Goal: Share content

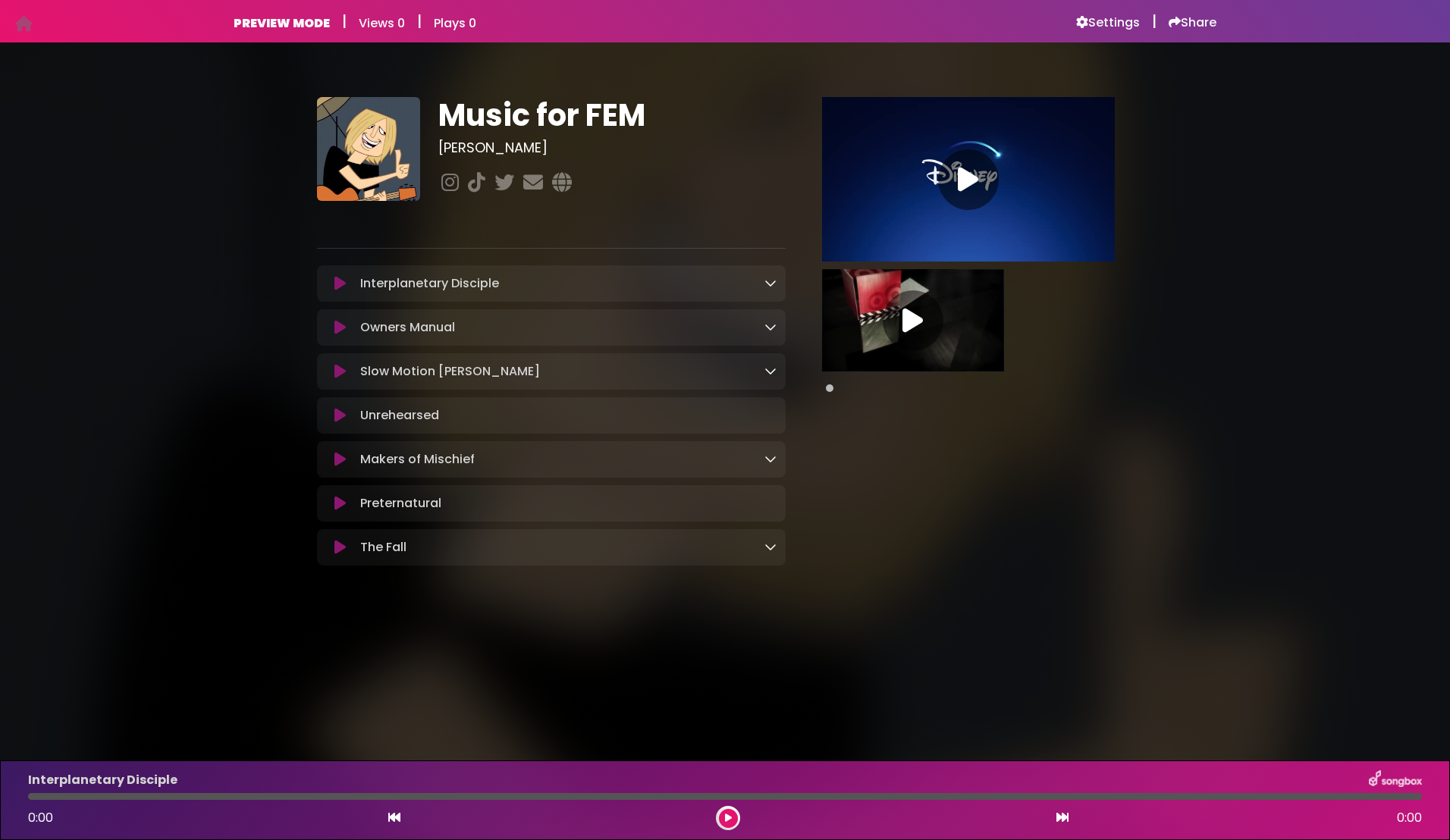
click at [336, 285] on icon at bounding box center [339, 283] width 11 height 15
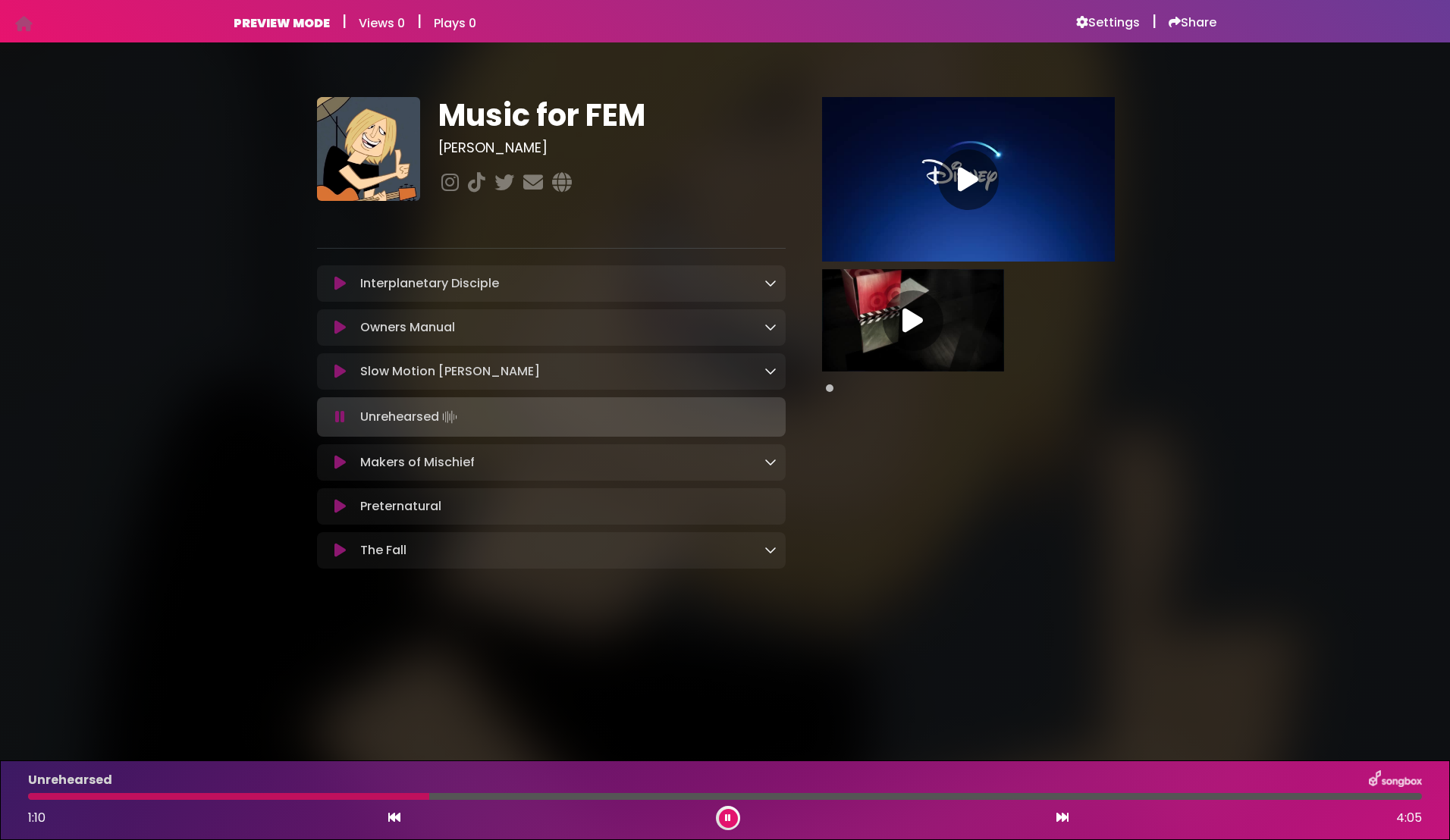
click at [337, 462] on icon at bounding box center [339, 462] width 11 height 15
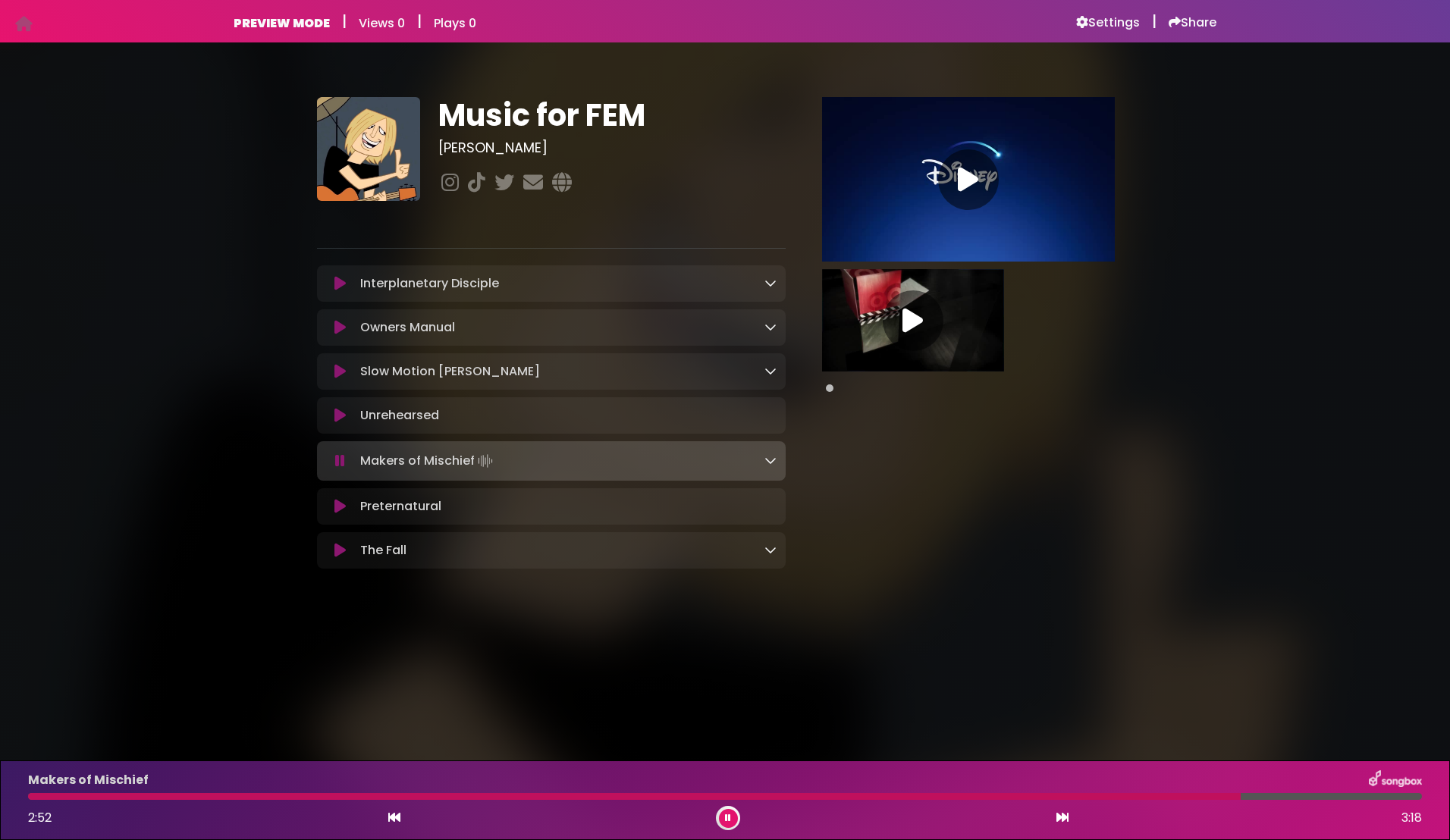
click at [337, 508] on icon at bounding box center [339, 506] width 11 height 15
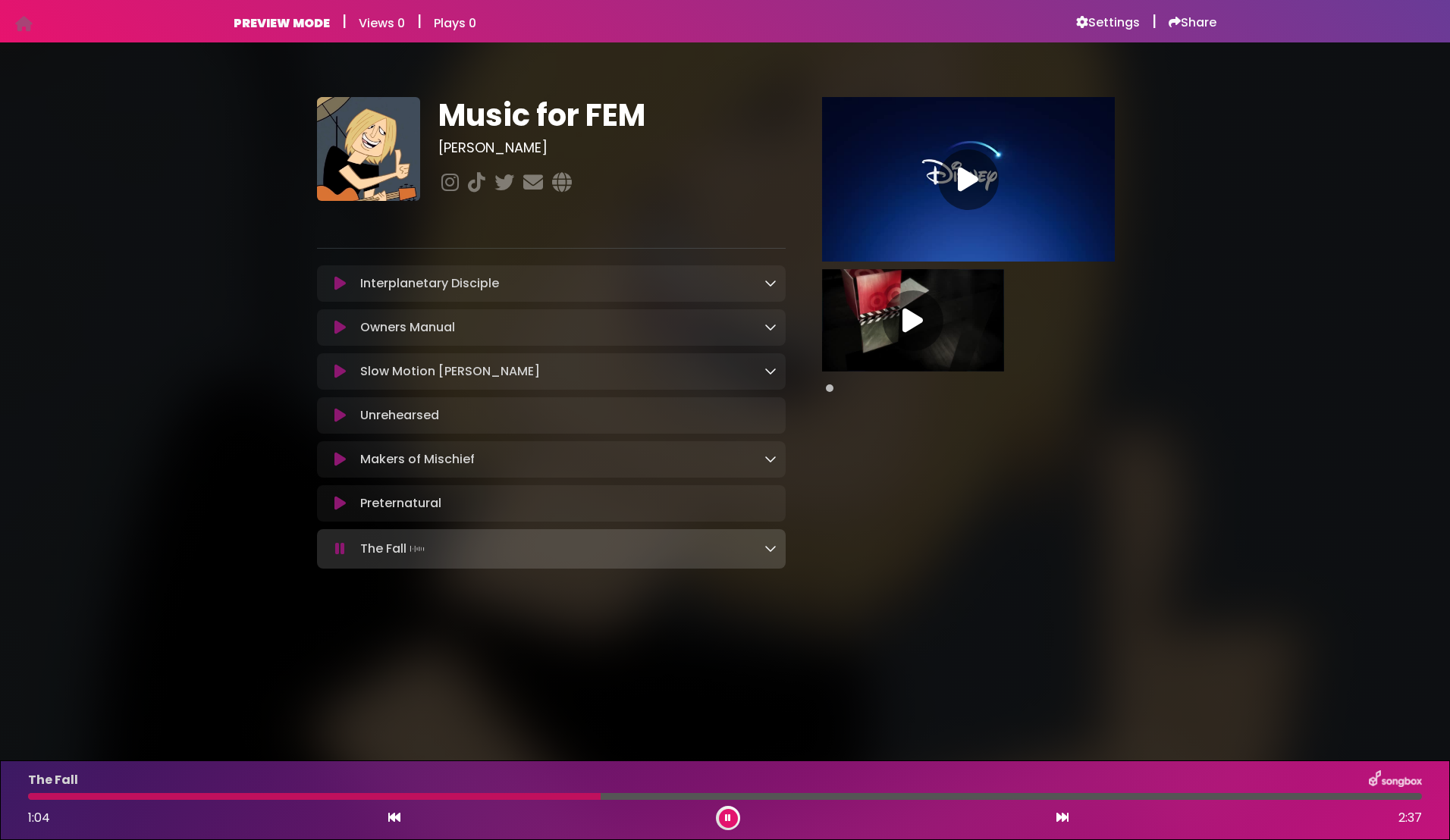
click at [731, 814] on icon at bounding box center [727, 817] width 6 height 9
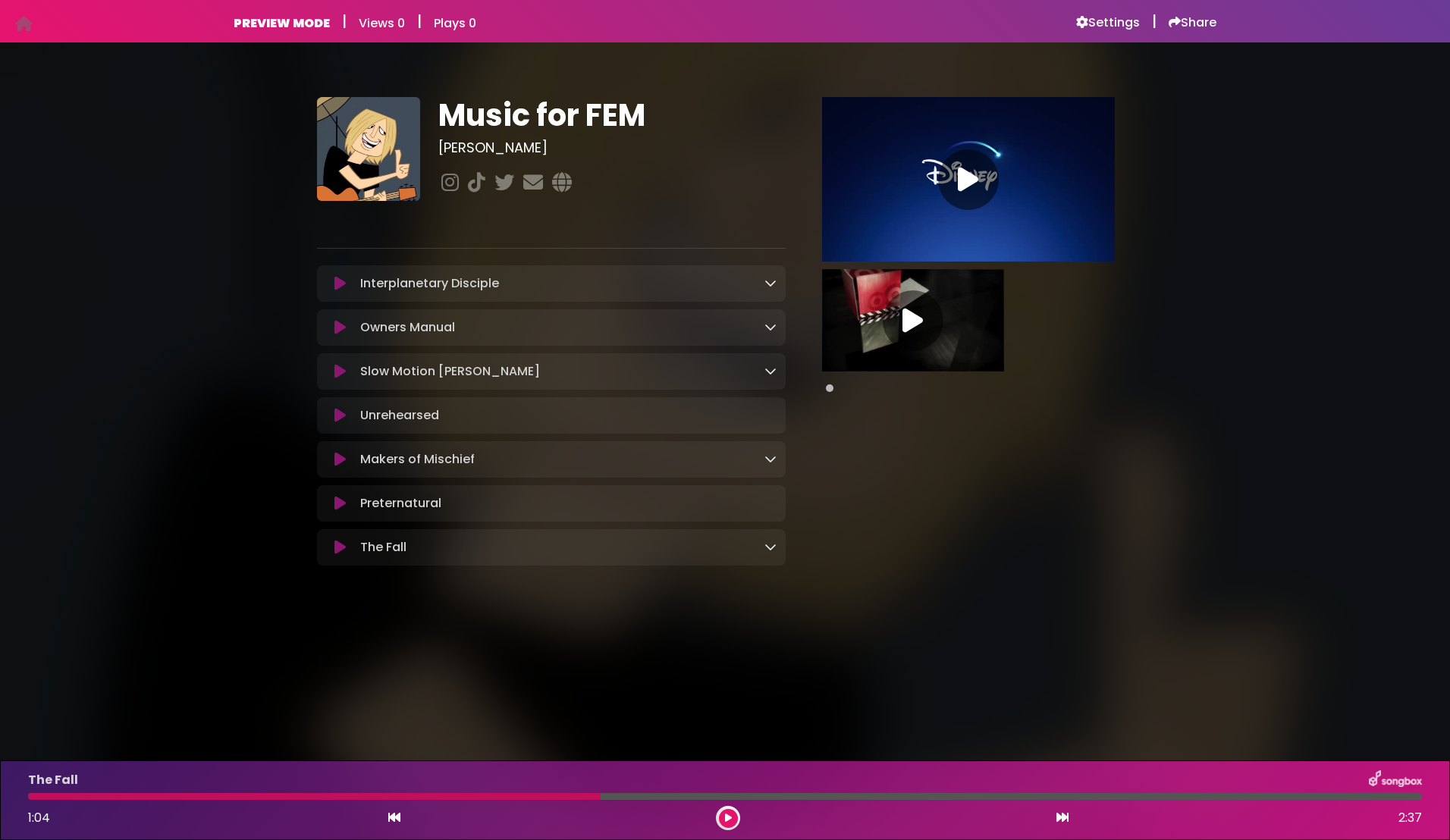
click at [511, 797] on div at bounding box center [314, 797] width 572 height 7
click at [498, 796] on div at bounding box center [314, 797] width 572 height 7
drag, startPoint x: 600, startPoint y: 797, endPoint x: 512, endPoint y: 797, distance: 88.0
click at [512, 797] on div at bounding box center [314, 797] width 572 height 7
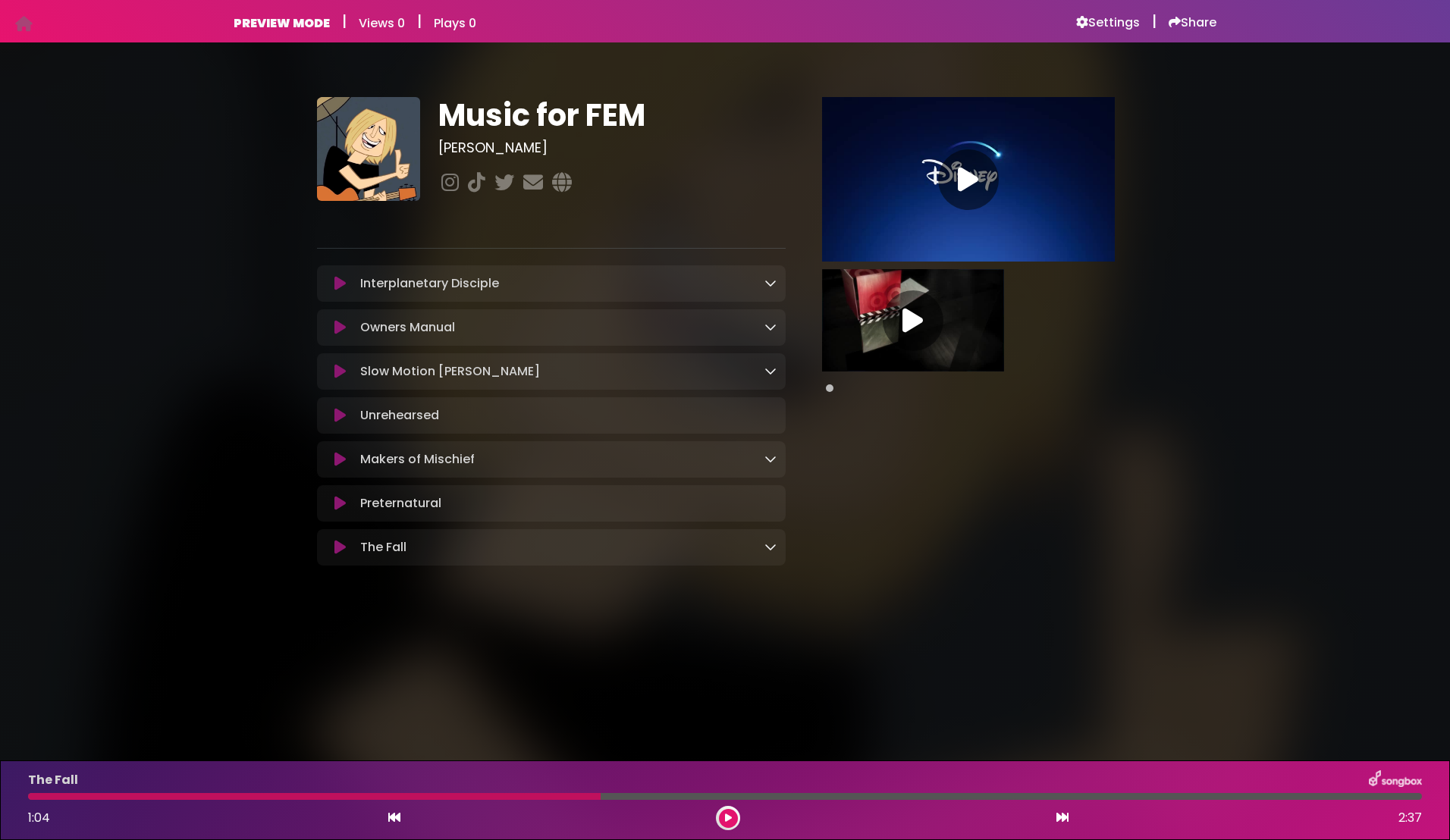
click at [730, 812] on button at bounding box center [729, 818] width 19 height 19
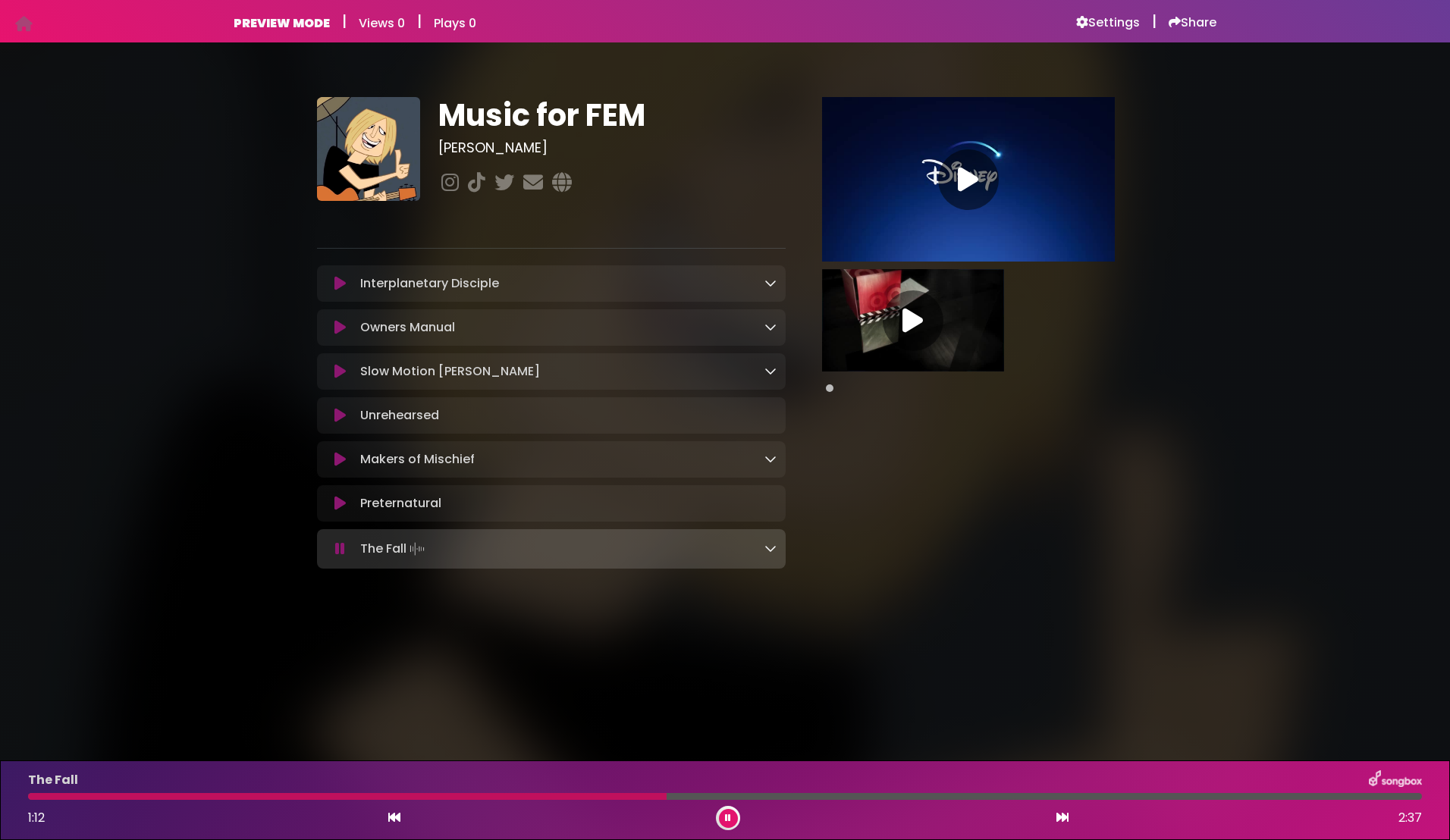
click at [730, 819] on icon at bounding box center [727, 817] width 6 height 9
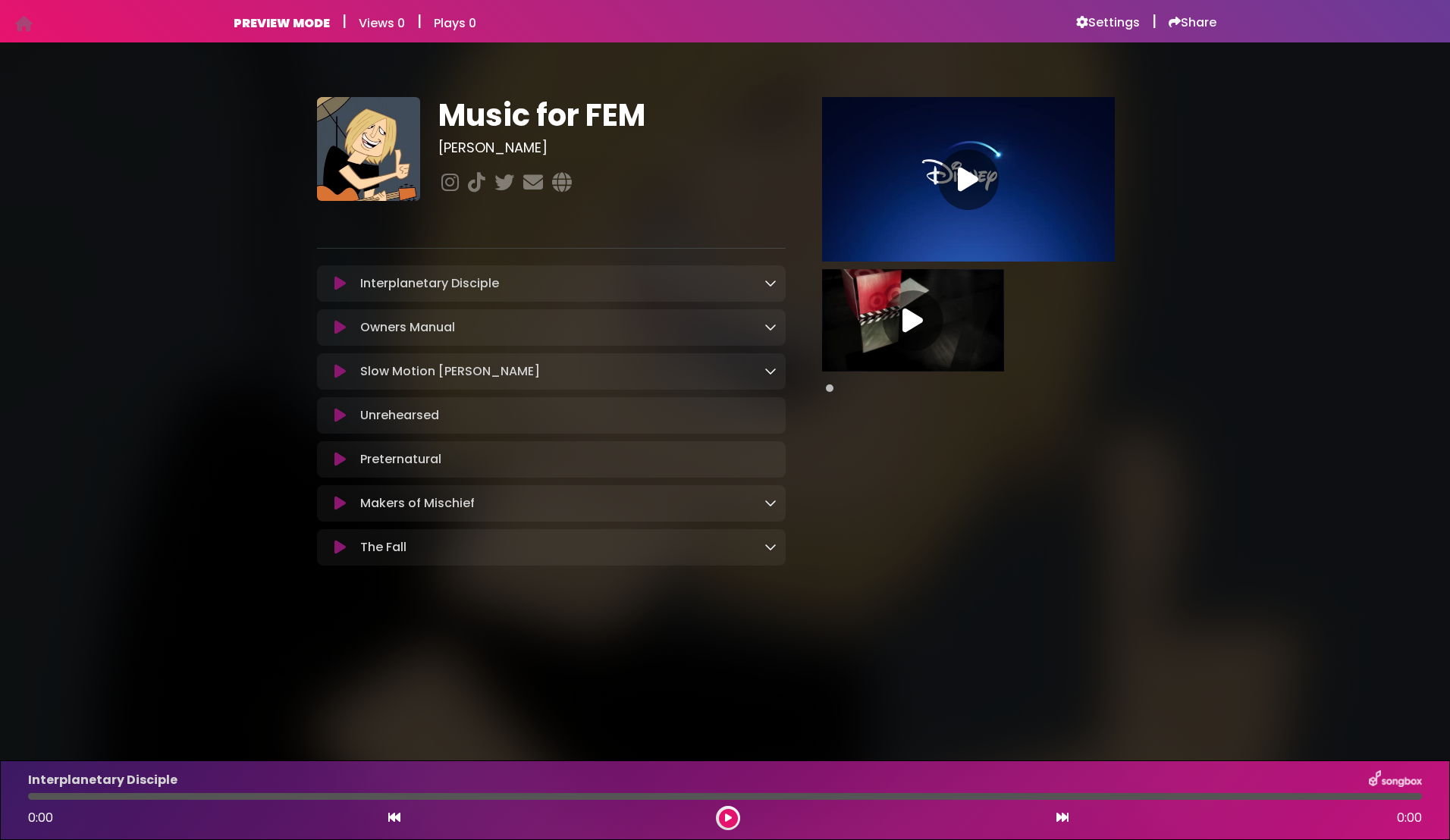
click at [772, 281] on icon at bounding box center [771, 283] width 12 height 12
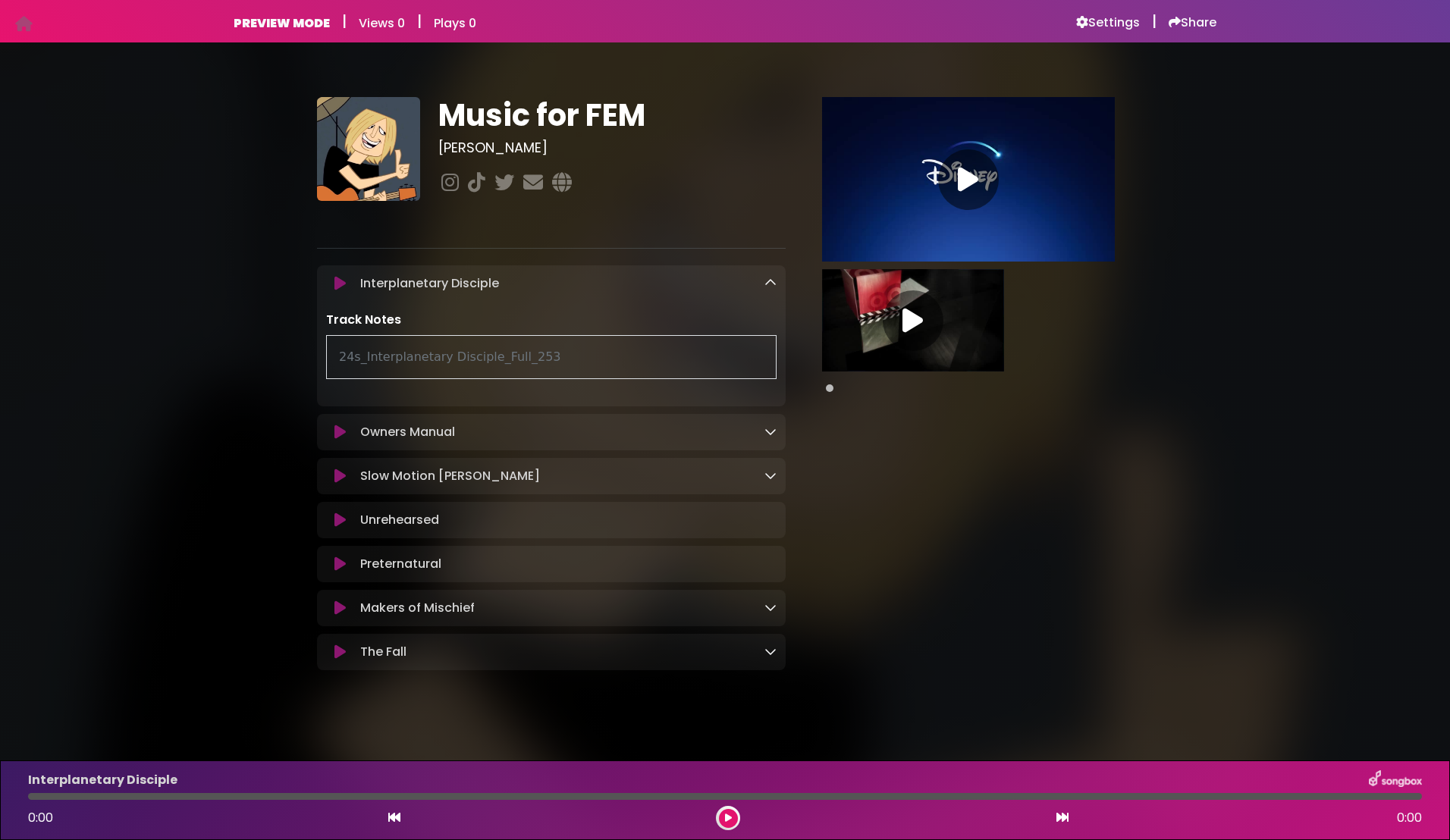
click at [772, 281] on icon at bounding box center [771, 283] width 12 height 12
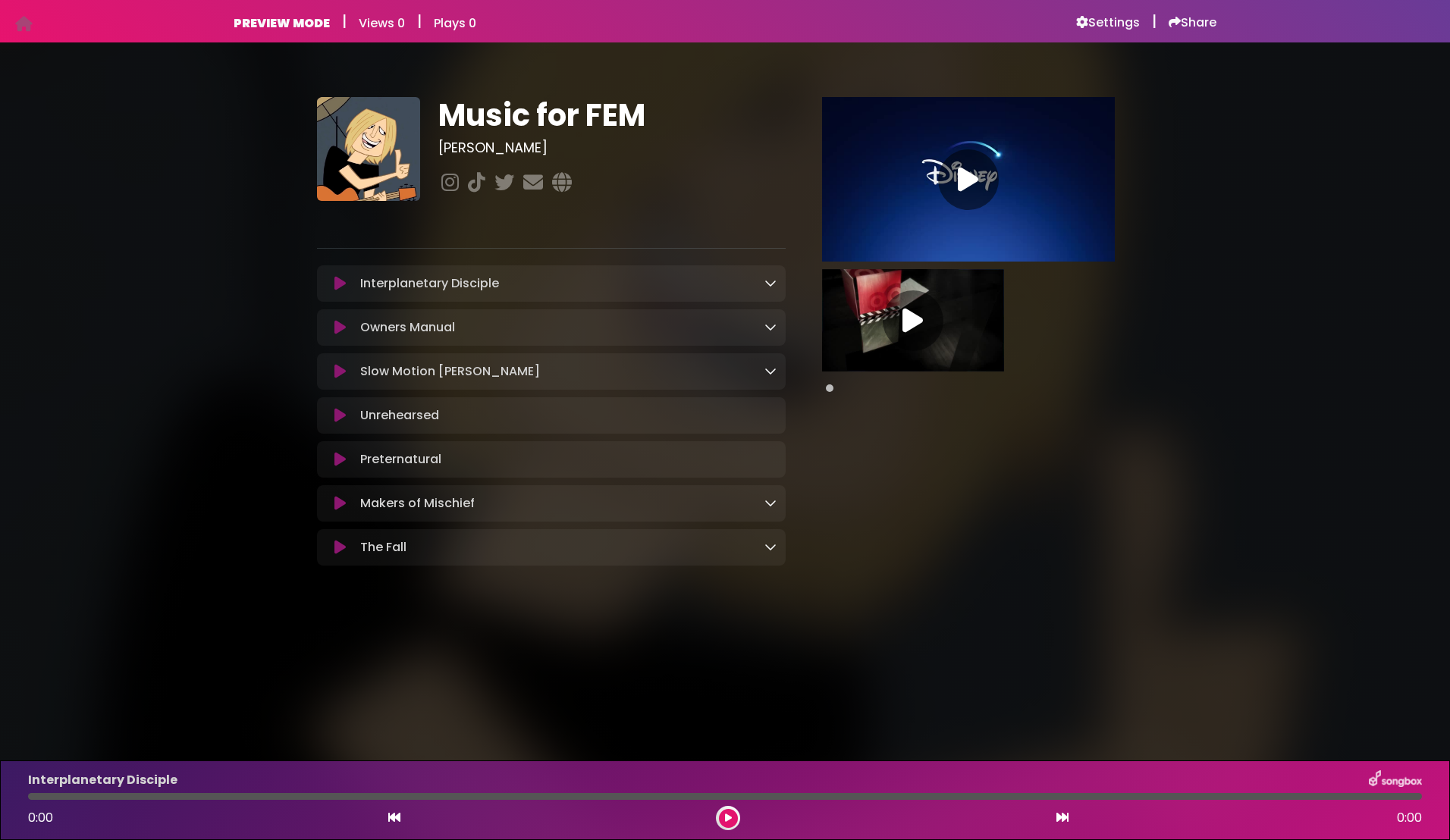
click at [772, 281] on icon at bounding box center [771, 283] width 12 height 12
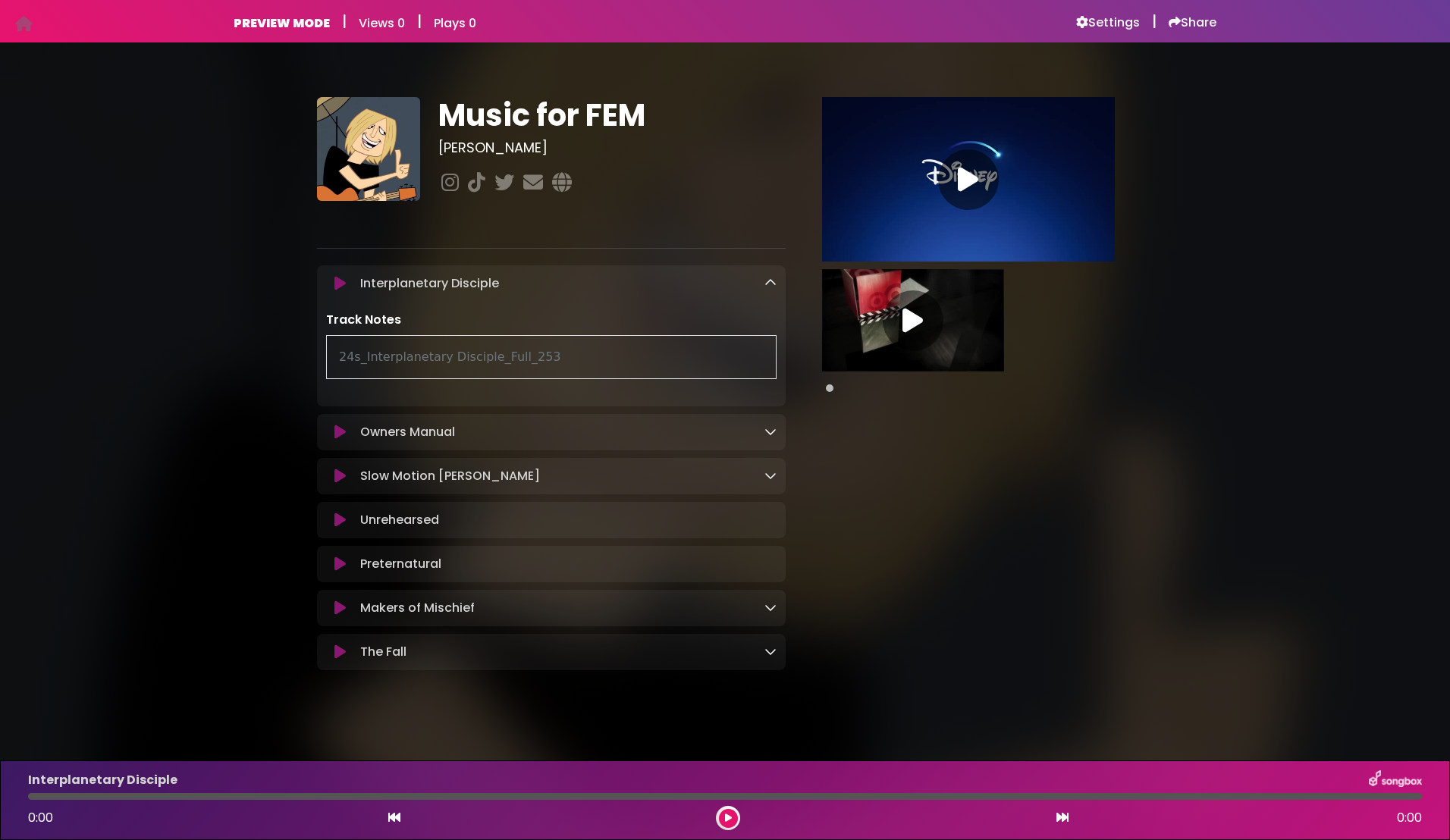
click at [772, 281] on icon at bounding box center [771, 283] width 12 height 12
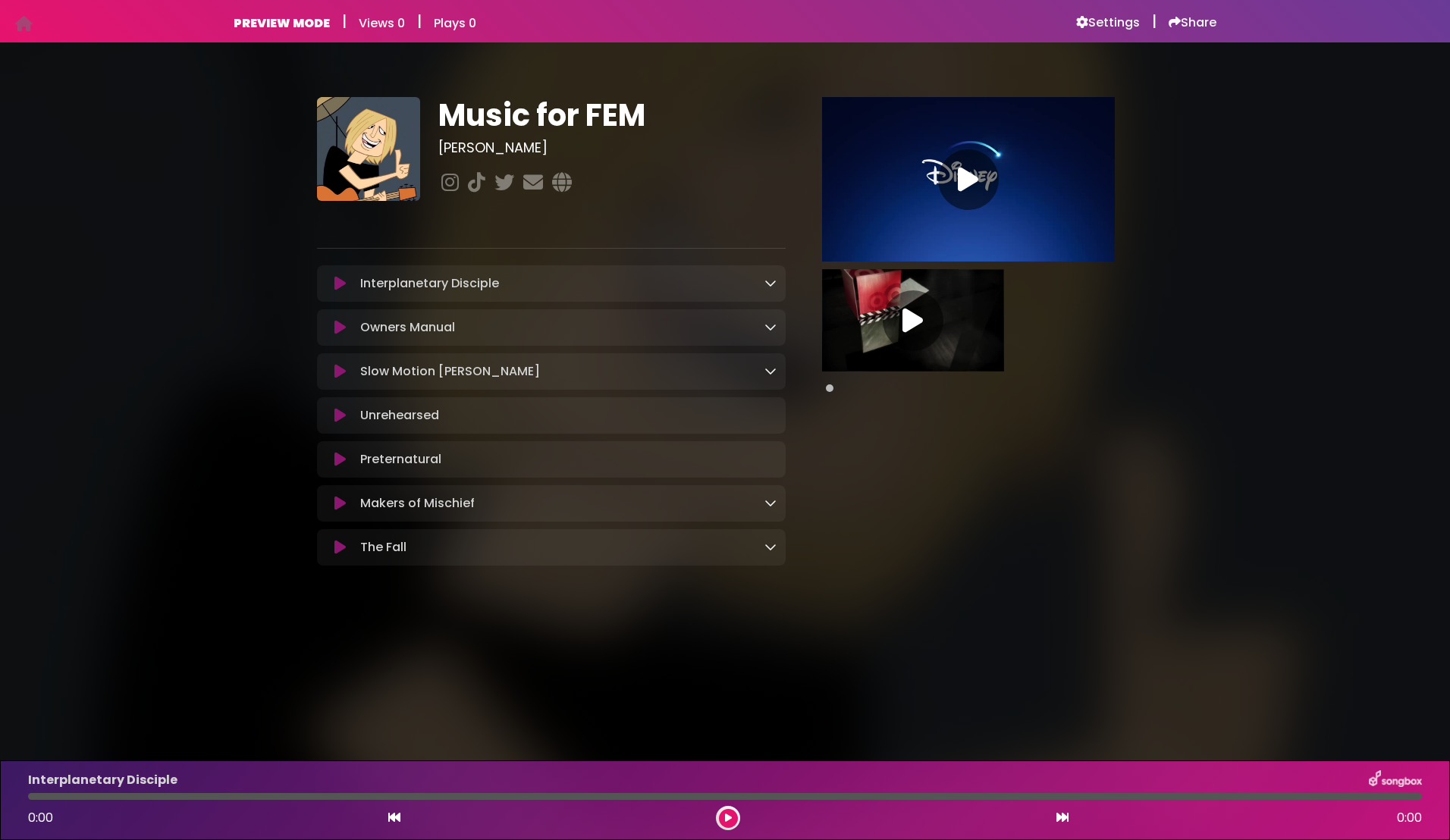
click at [765, 323] on icon at bounding box center [771, 327] width 12 height 12
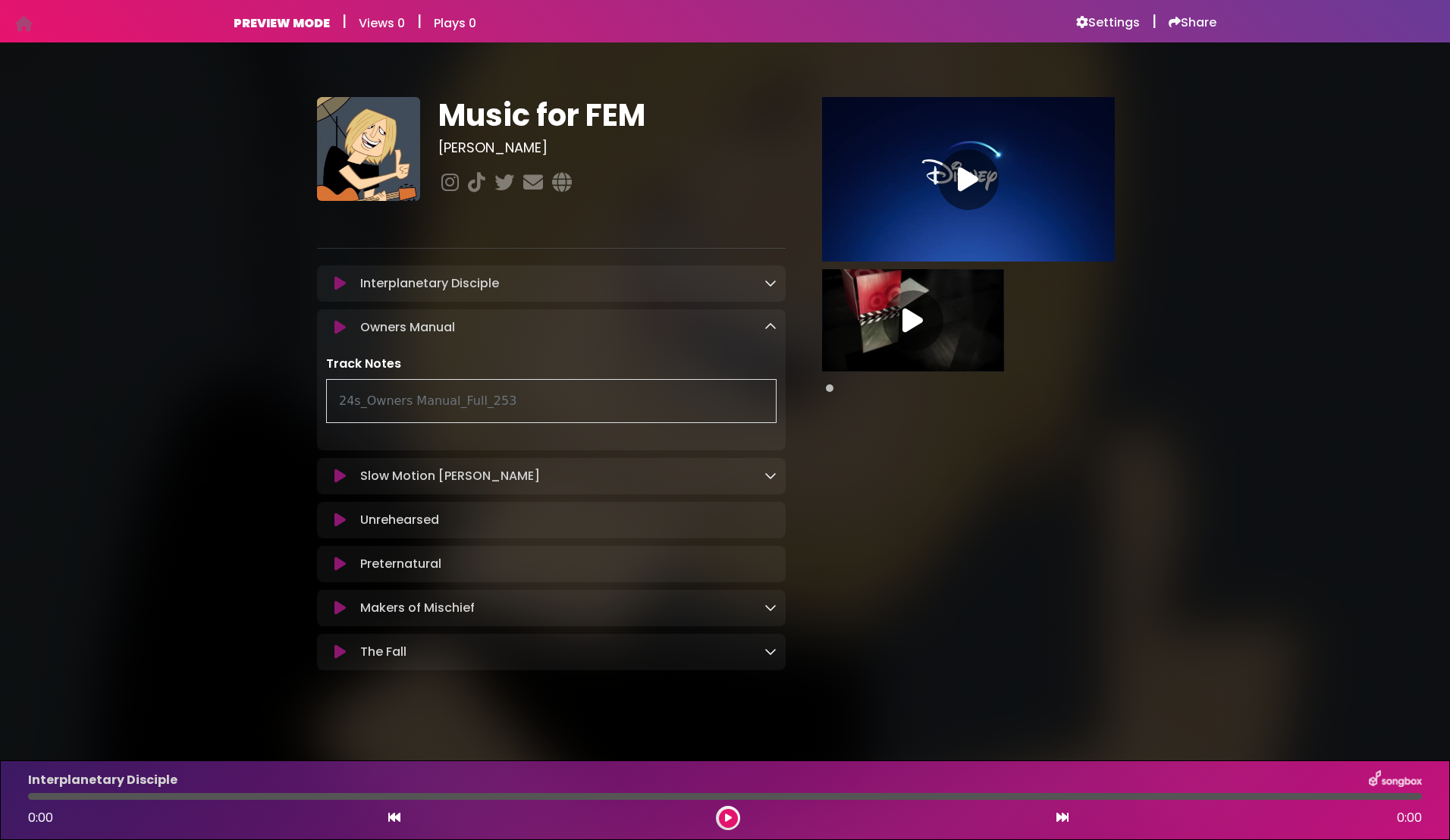
click at [765, 323] on icon at bounding box center [771, 327] width 12 height 12
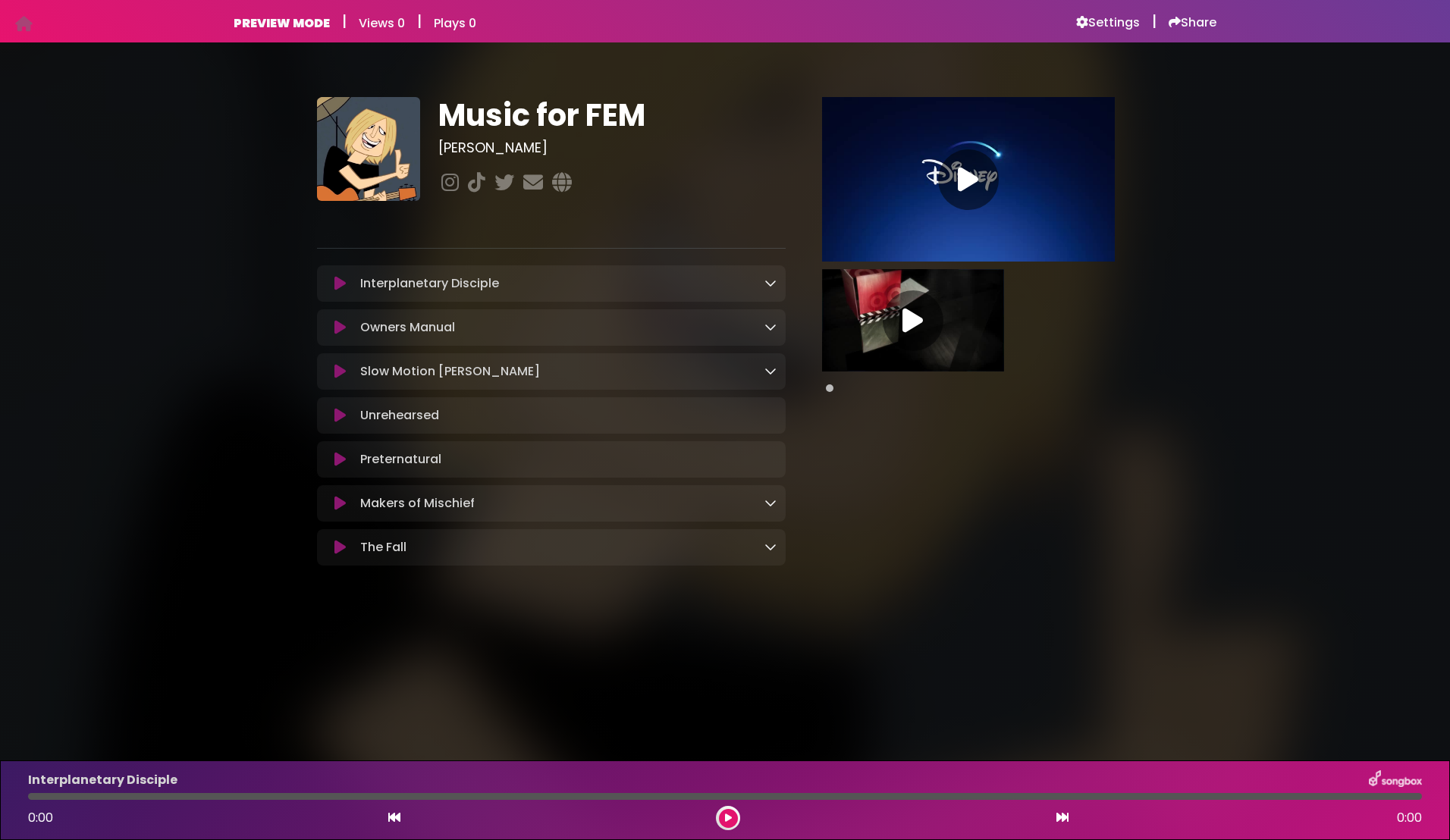
click at [773, 364] on link at bounding box center [771, 371] width 12 height 17
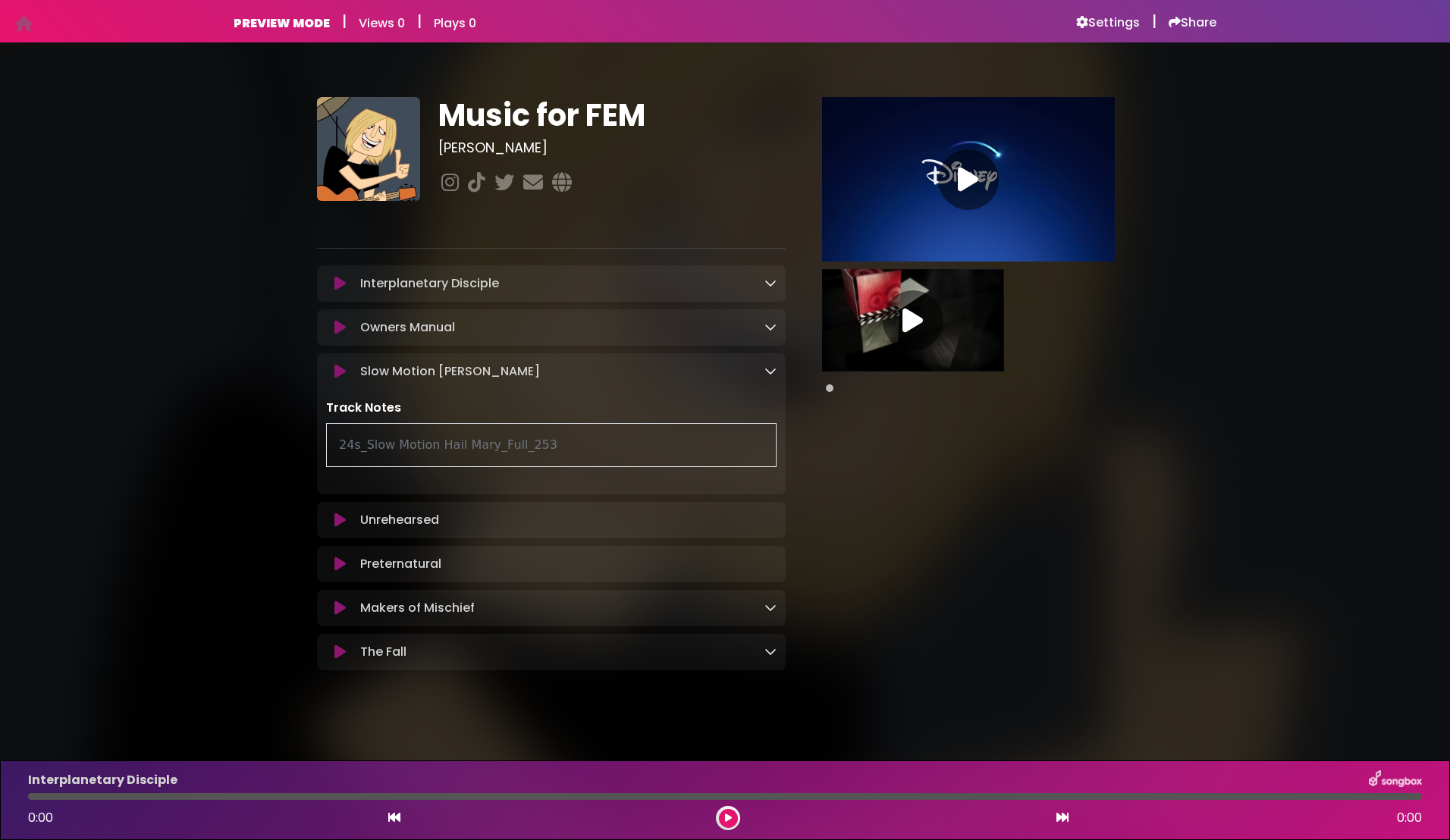
click at [773, 369] on icon at bounding box center [771, 370] width 12 height 12
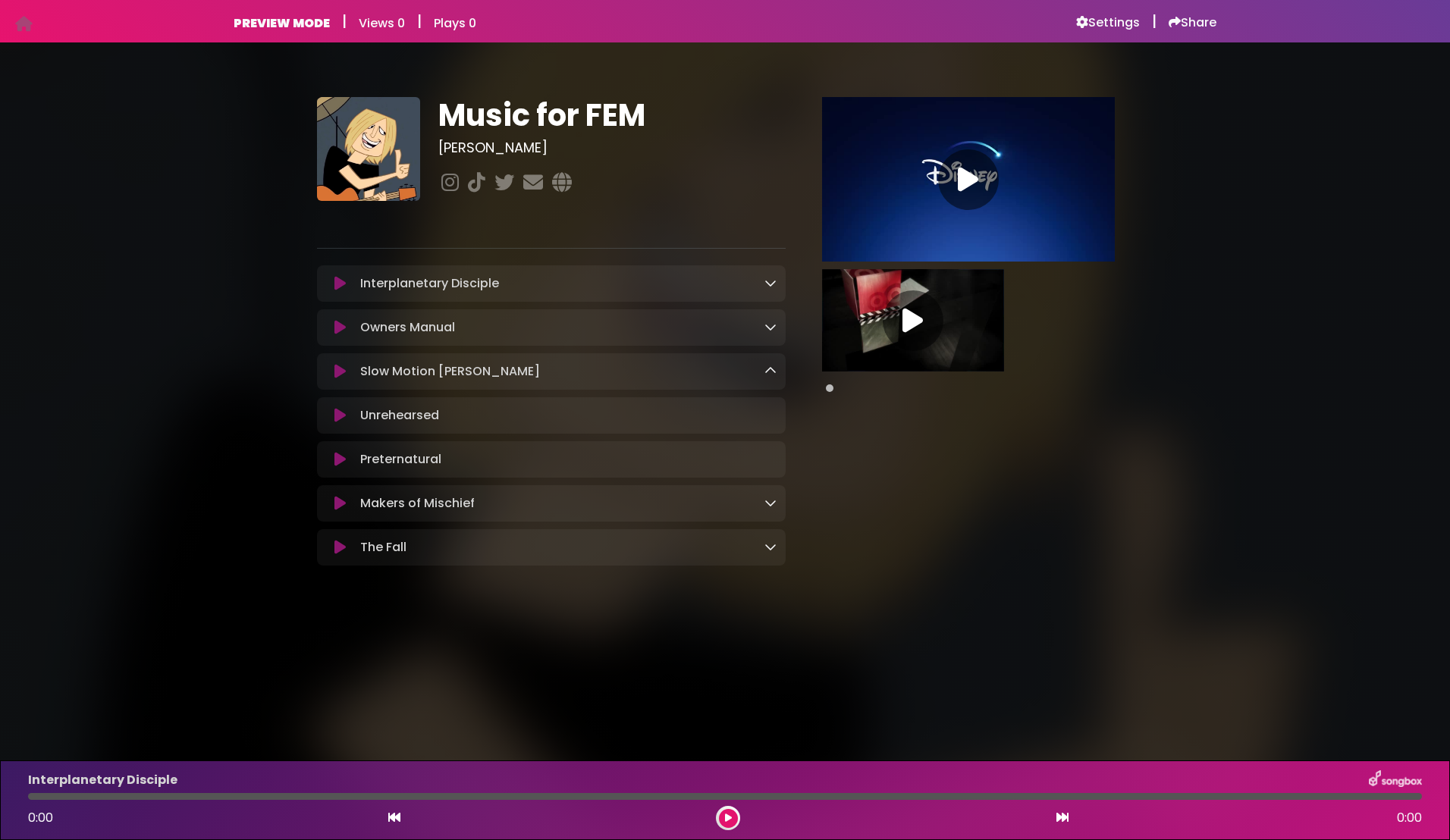
click at [765, 502] on icon at bounding box center [771, 503] width 12 height 12
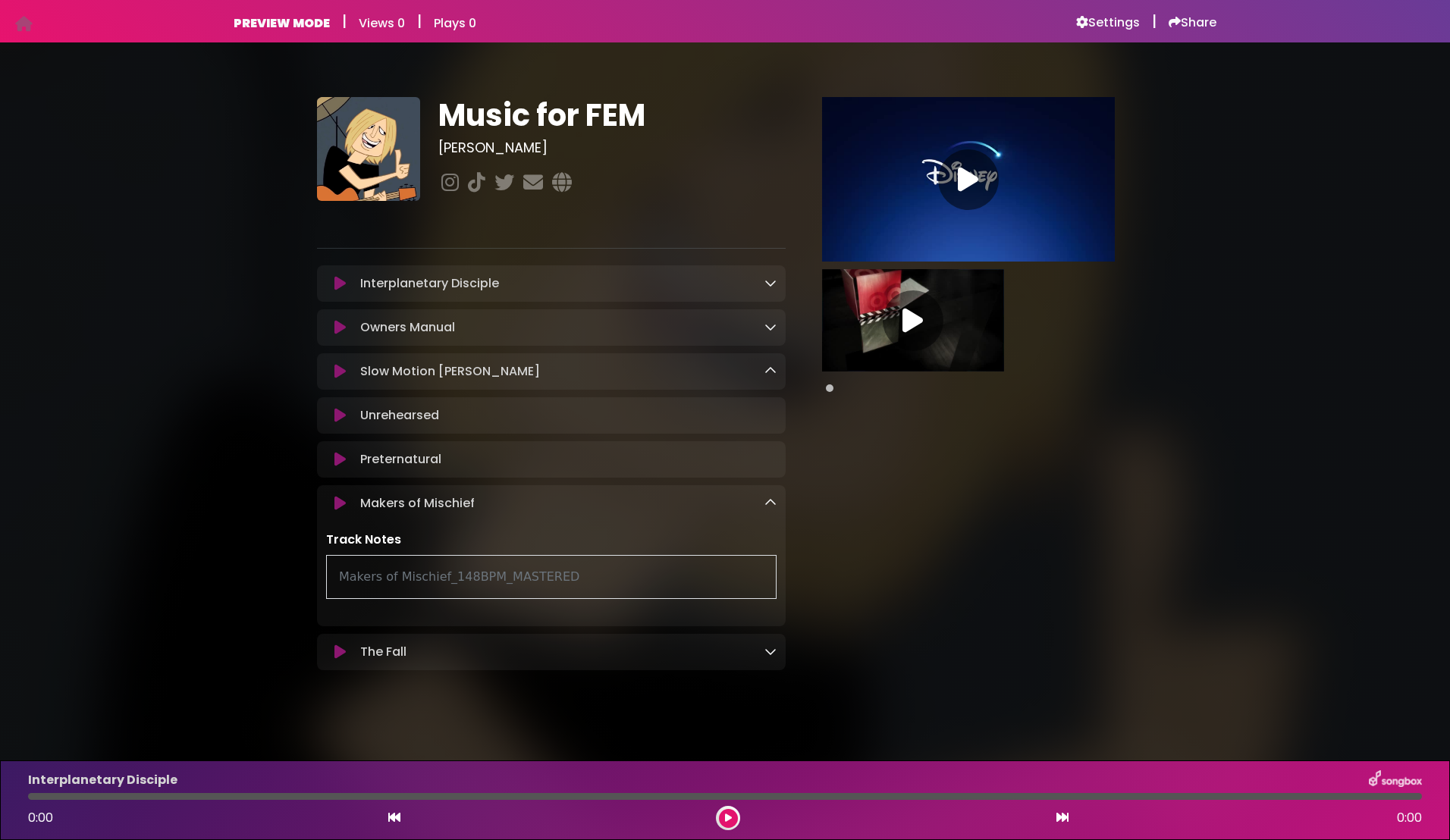
click at [765, 502] on icon at bounding box center [771, 503] width 12 height 12
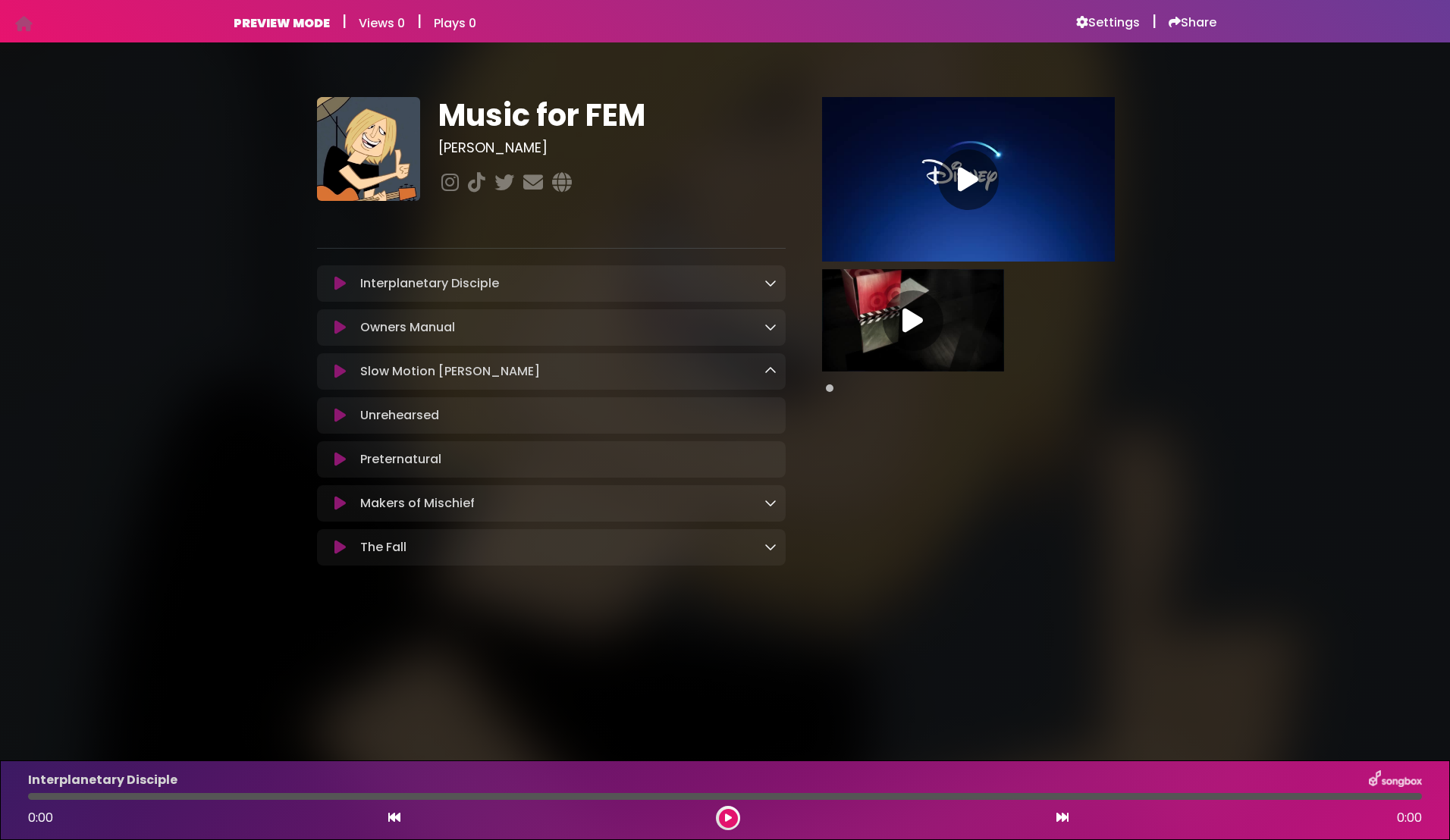
click at [772, 550] on icon at bounding box center [771, 547] width 12 height 12
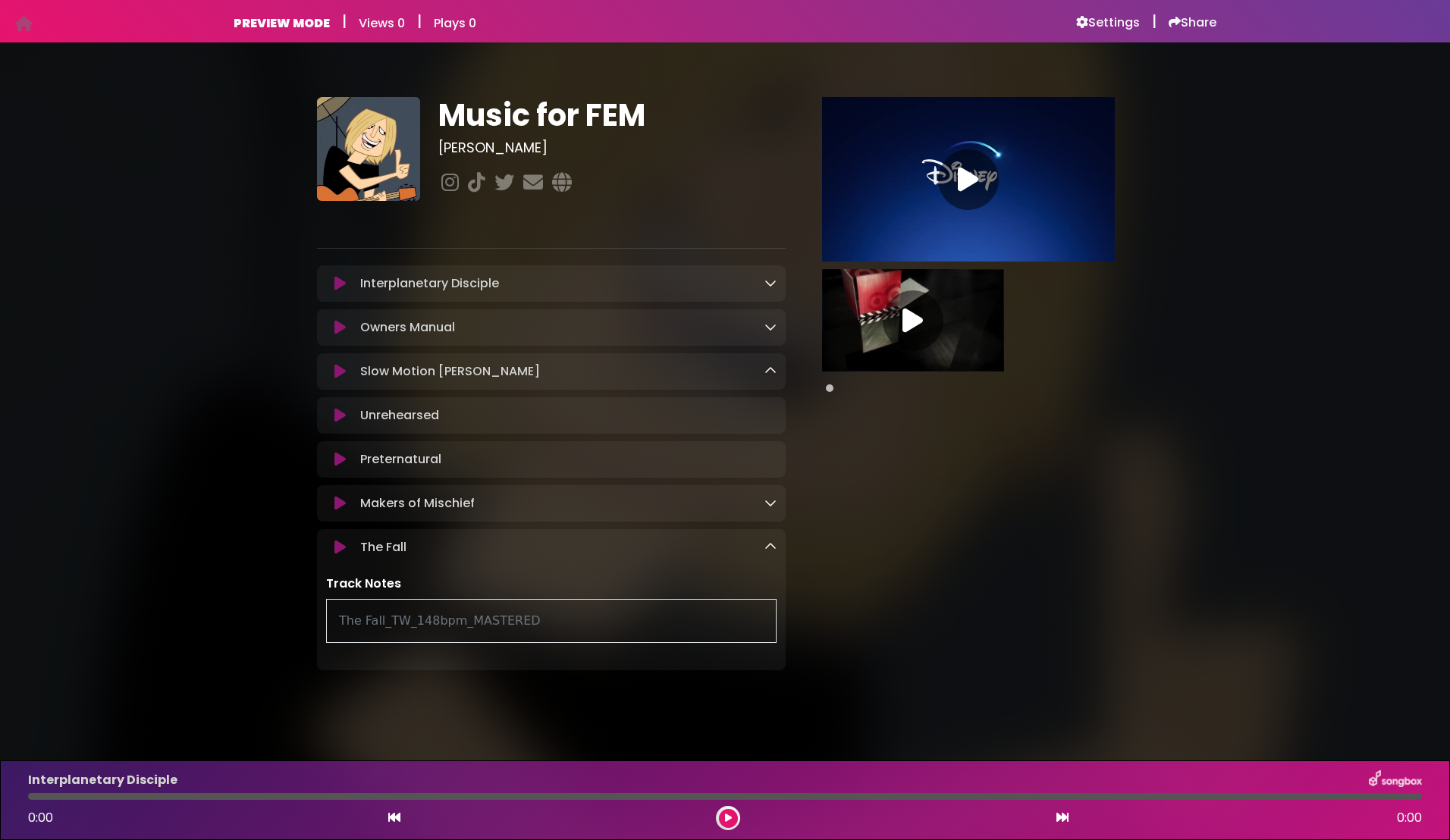
click at [772, 550] on icon at bounding box center [771, 547] width 12 height 12
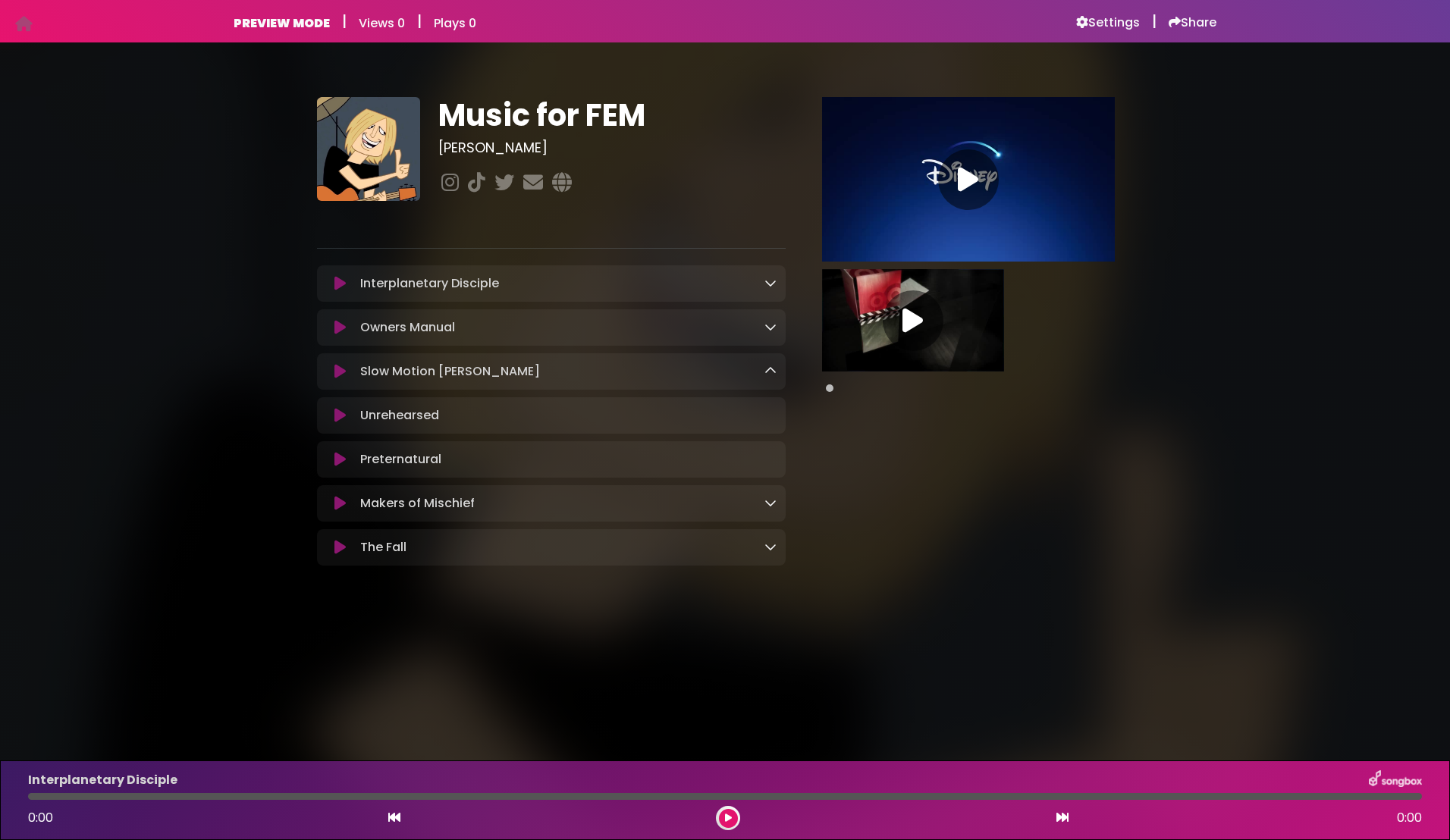
click at [772, 550] on icon at bounding box center [771, 547] width 12 height 12
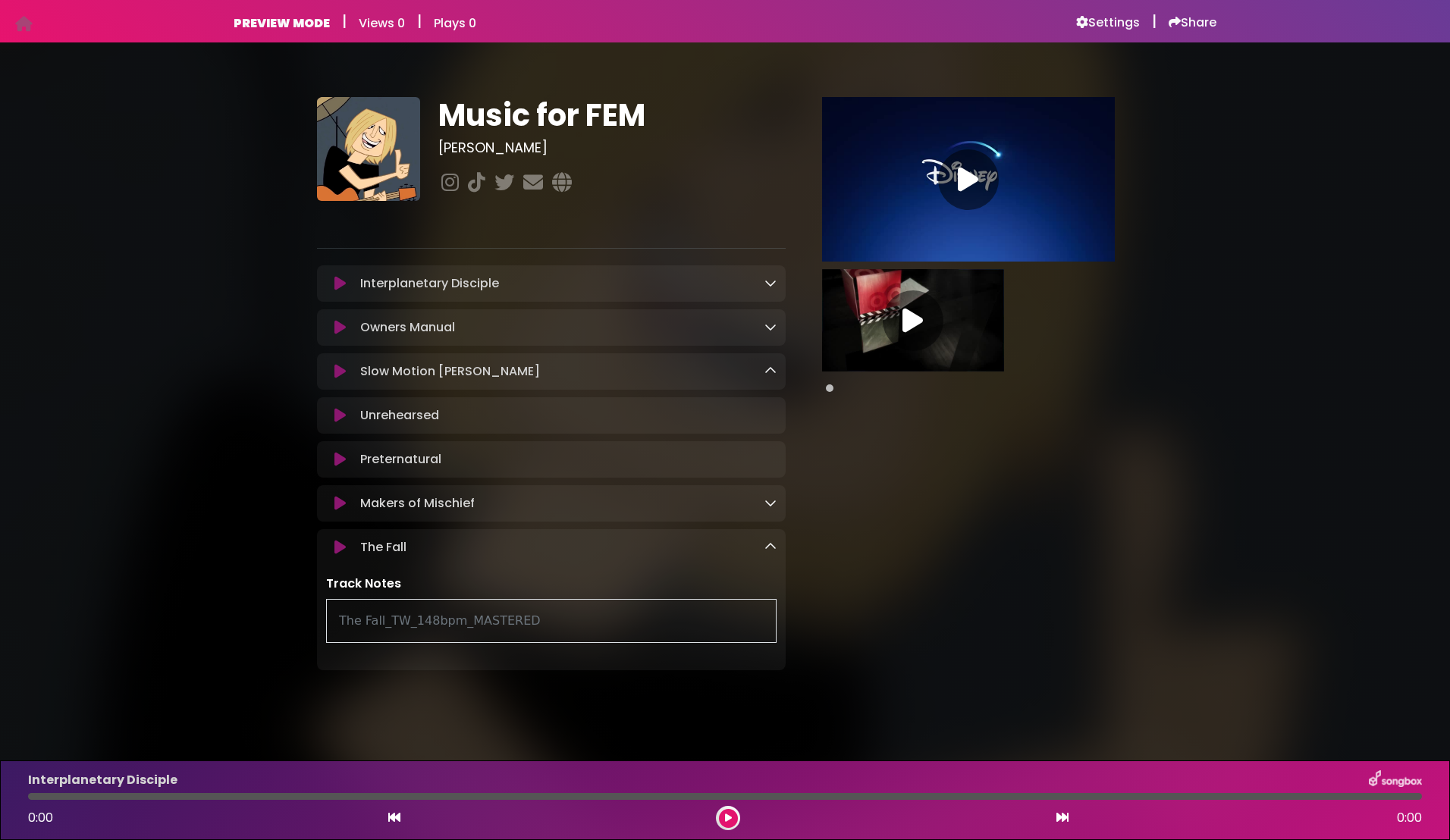
click at [772, 550] on icon at bounding box center [771, 547] width 12 height 12
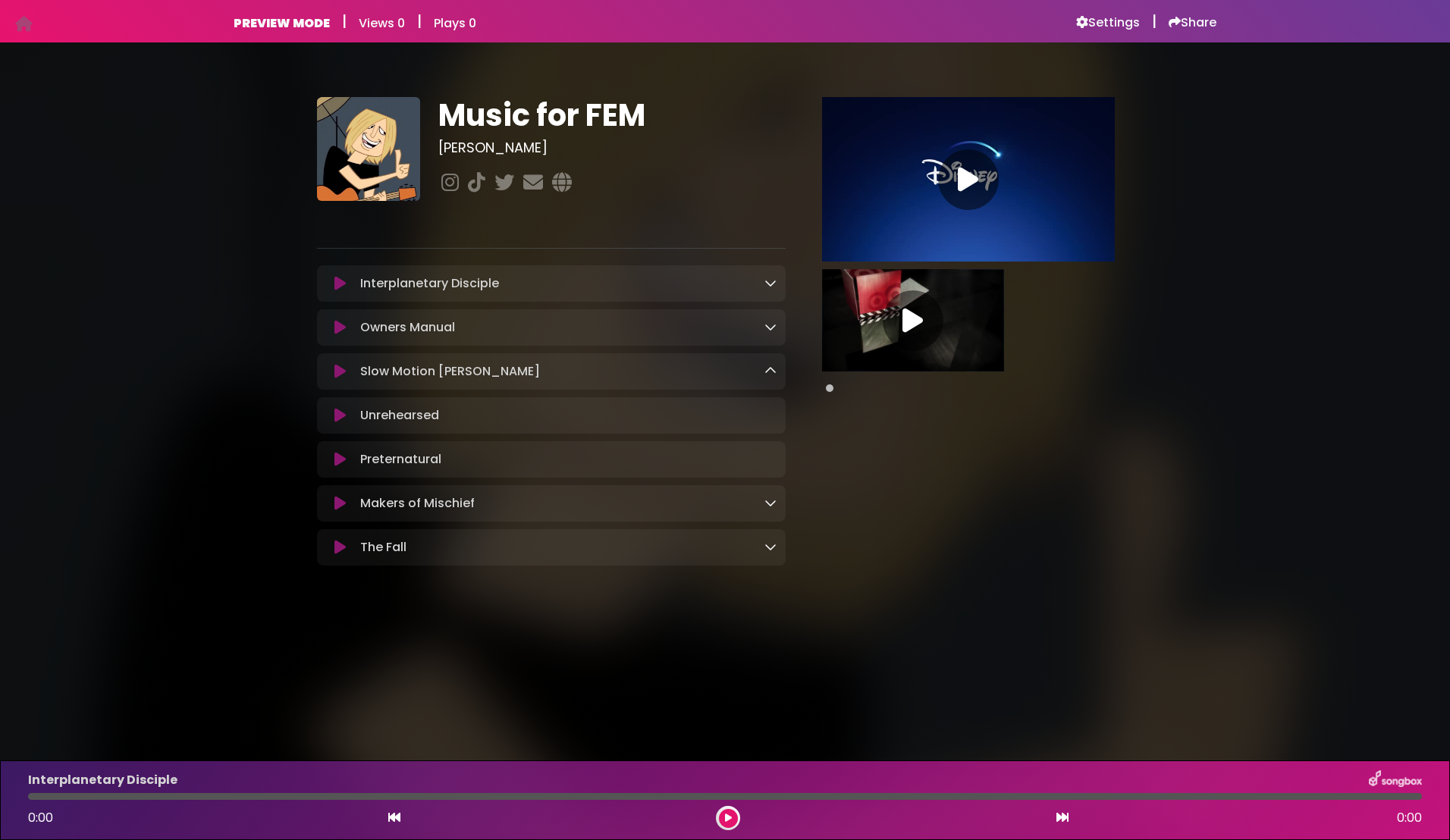
click at [772, 509] on icon at bounding box center [771, 503] width 12 height 12
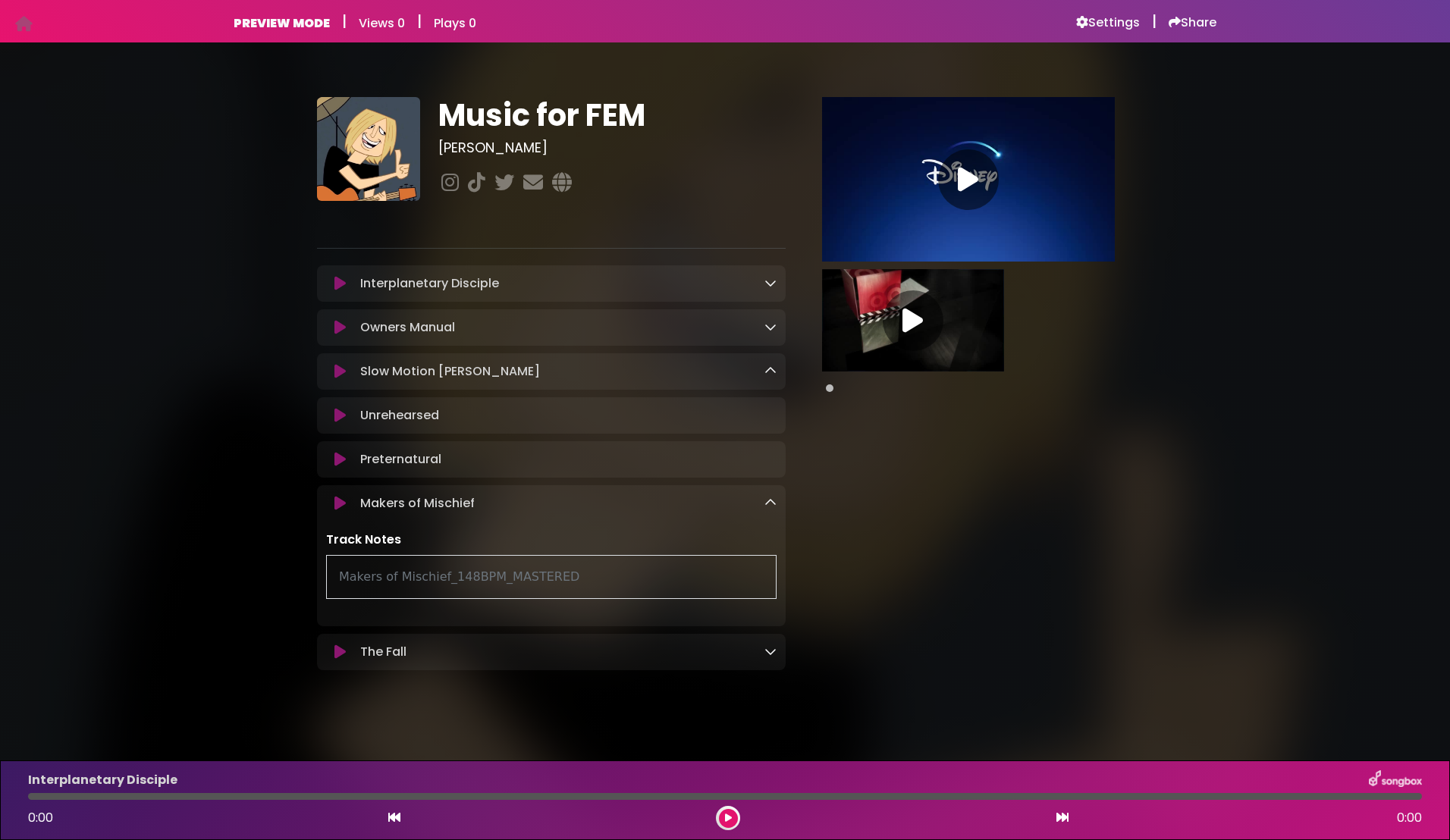
click at [772, 509] on icon at bounding box center [771, 503] width 12 height 12
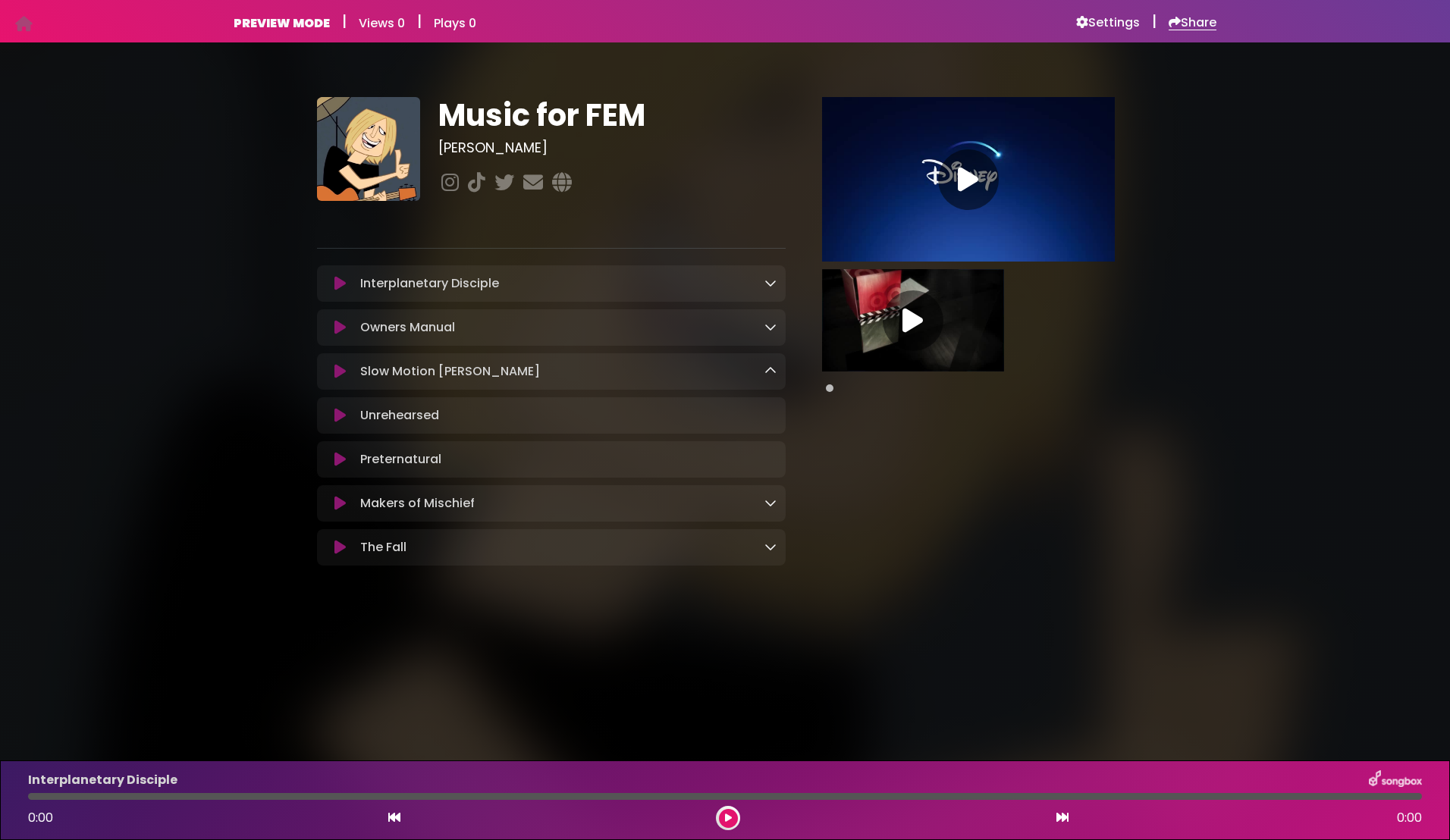
click at [1199, 21] on h6 "Share" at bounding box center [1192, 22] width 48 height 15
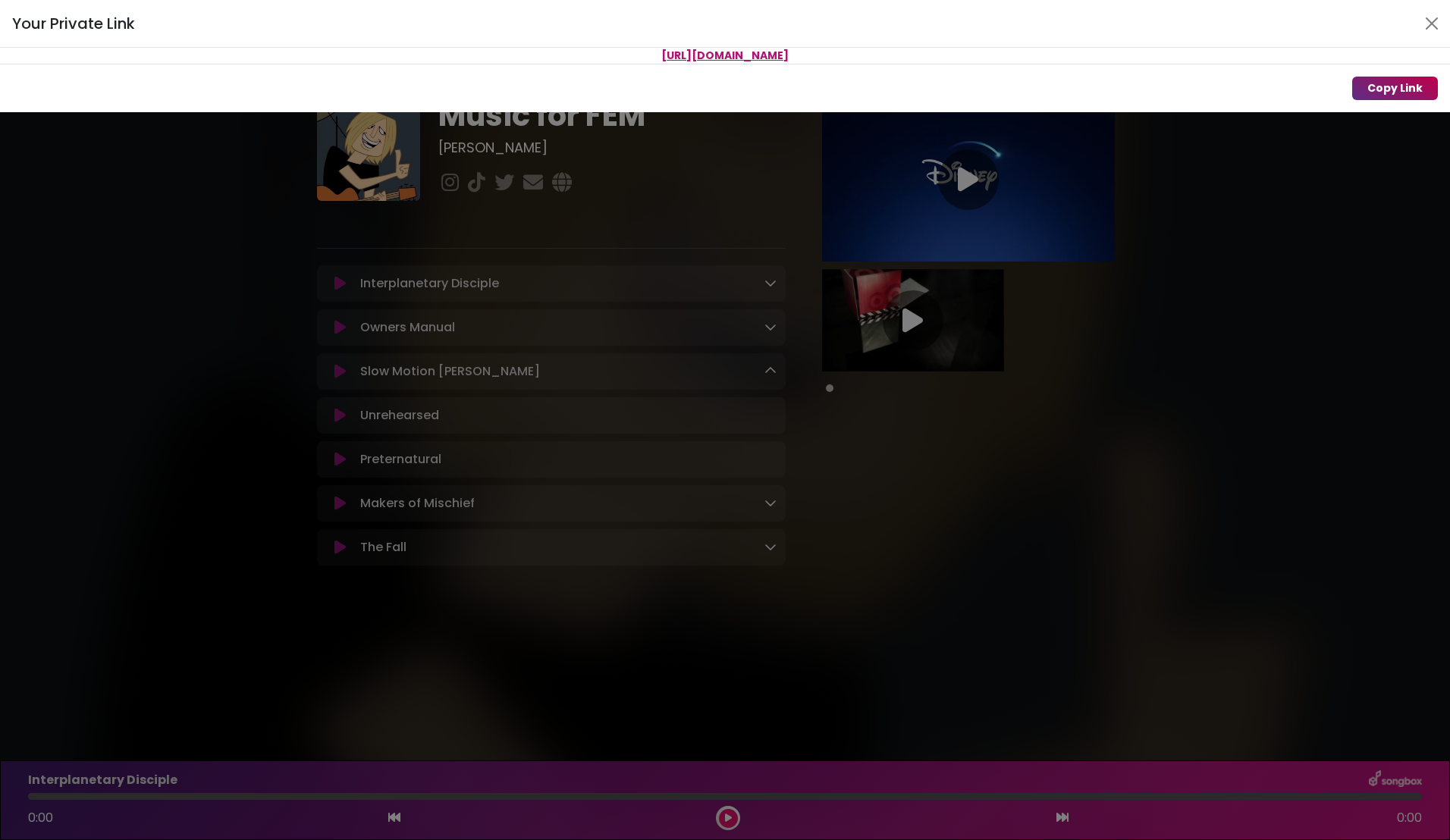
click at [1396, 91] on button "Copy Link" at bounding box center [1394, 88] width 86 height 23
click at [1429, 23] on button "Close" at bounding box center [1432, 23] width 24 height 24
